Goal: Check status: Check status

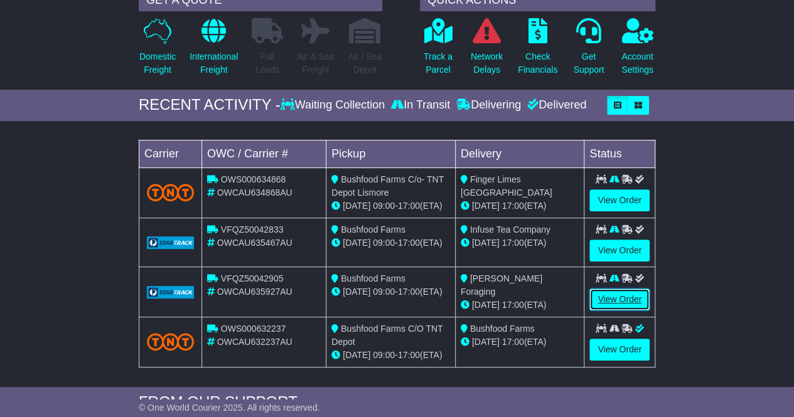
click at [626, 299] on link "View Order" at bounding box center [619, 300] width 60 height 22
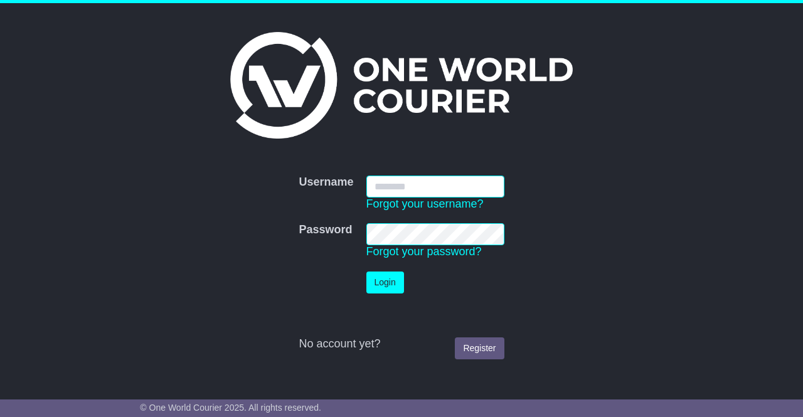
type input "**********"
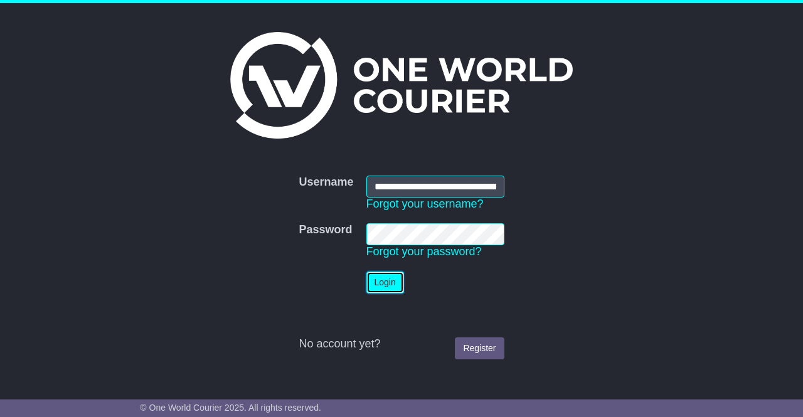
click at [383, 284] on button "Login" at bounding box center [386, 283] width 38 height 22
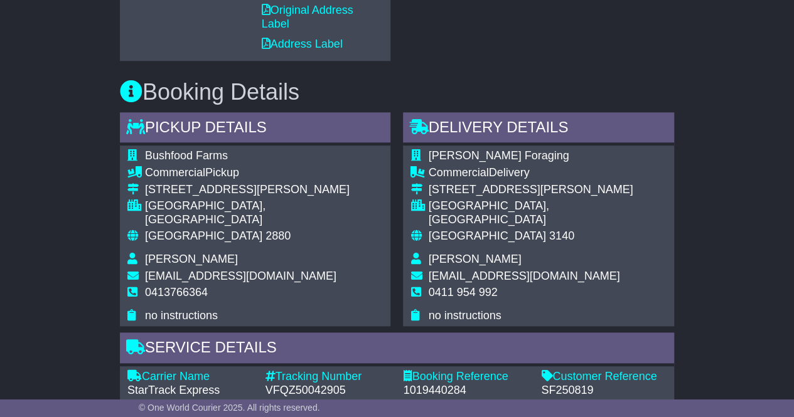
scroll to position [800, 0]
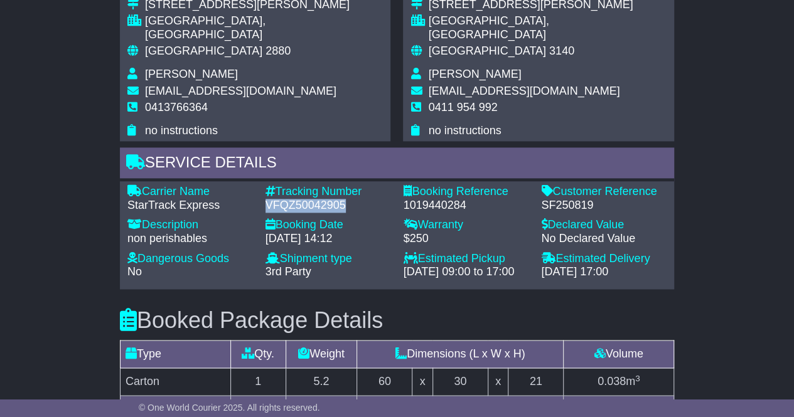
drag, startPoint x: 356, startPoint y: 192, endPoint x: 260, endPoint y: 190, distance: 96.7
click at [260, 190] on div "Tracking Number - VFQZ50042905" at bounding box center [328, 198] width 138 height 27
copy div "VFQZ50042905"
click at [260, 190] on div "Tracking Number - VFQZ50042905" at bounding box center [328, 198] width 138 height 27
